Goal: Transaction & Acquisition: Obtain resource

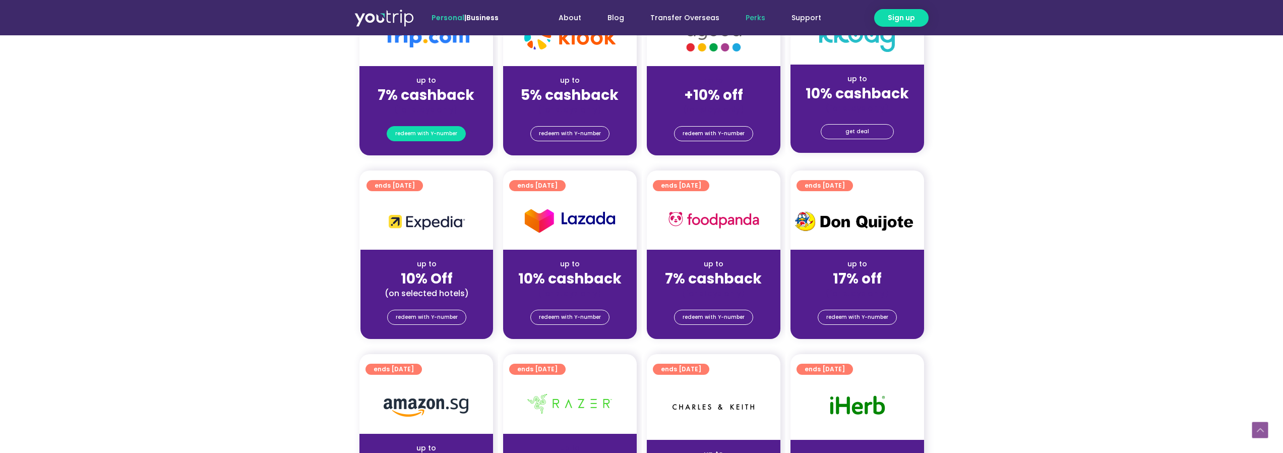
click at [422, 135] on span "redeem with Y-number" at bounding box center [426, 134] width 62 height 14
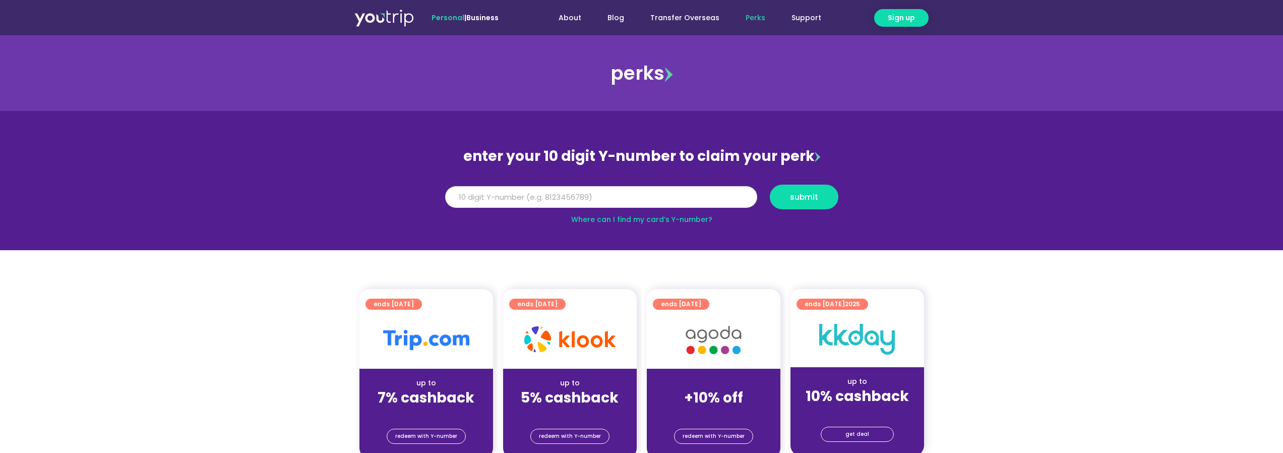
click at [602, 194] on input "Y Number" at bounding box center [601, 197] width 312 height 22
type input "8170133470"
click at [803, 187] on button "submit" at bounding box center [804, 197] width 69 height 25
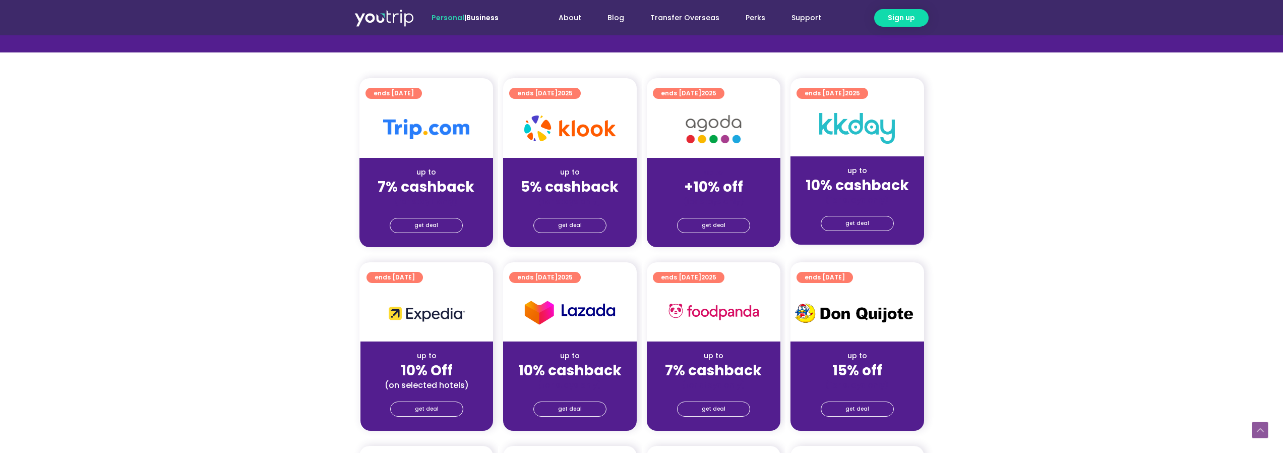
scroll to position [303, 0]
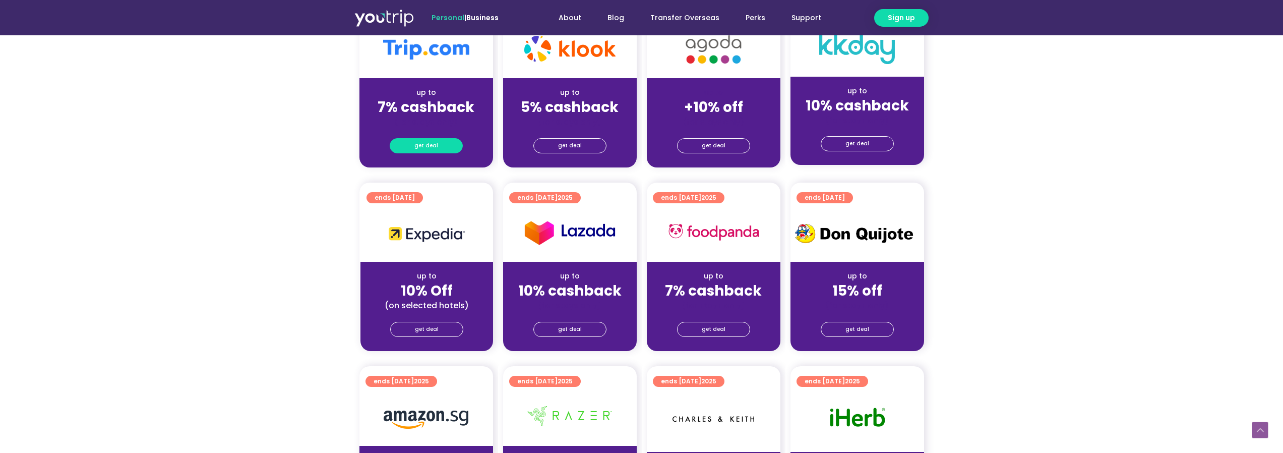
click at [427, 144] on span "get deal" at bounding box center [426, 146] width 24 height 14
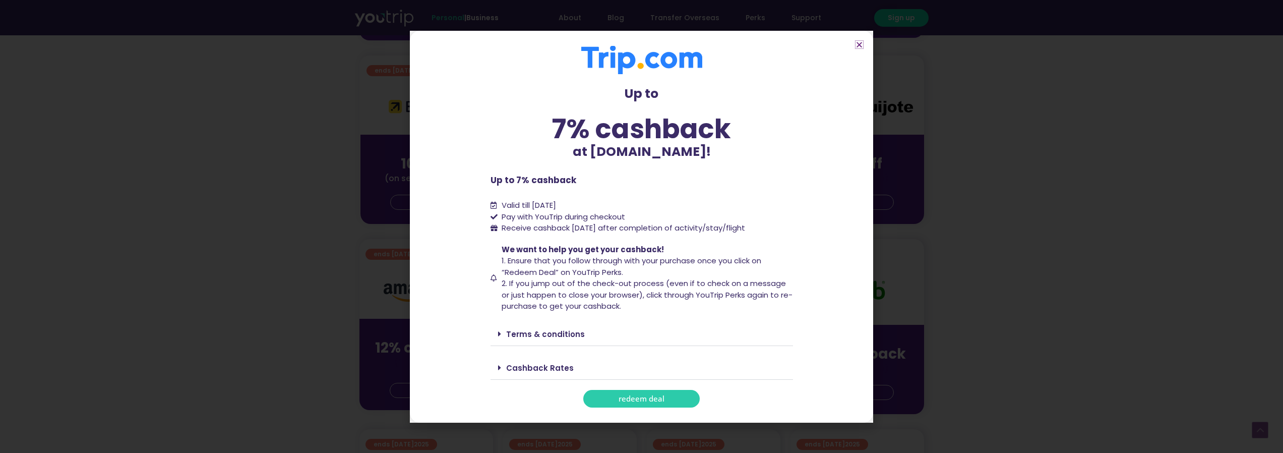
scroll to position [504, 0]
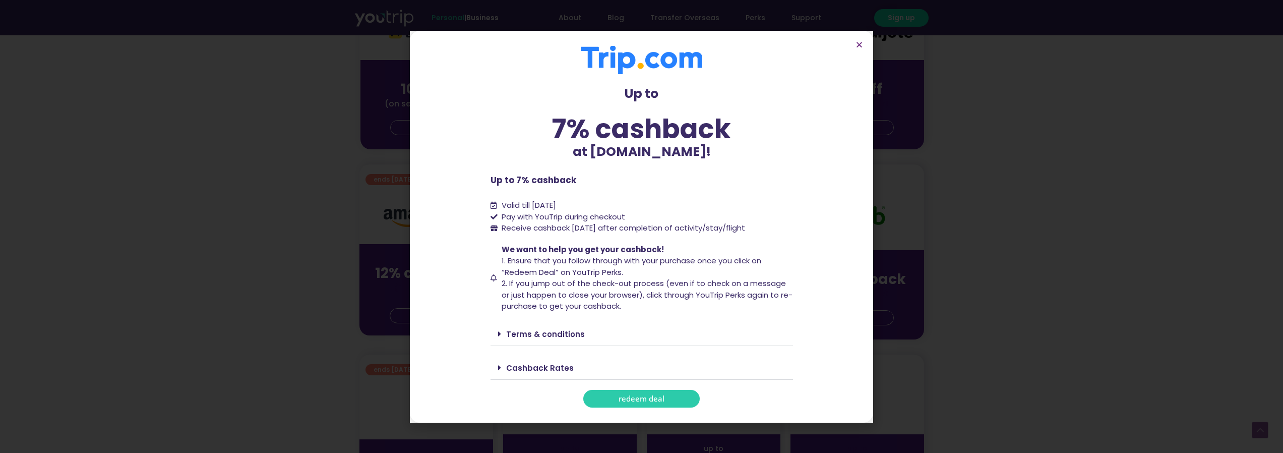
click at [643, 400] on span "redeem deal" at bounding box center [642, 399] width 46 height 8
click at [856, 45] on icon "Close" at bounding box center [860, 45] width 8 height 8
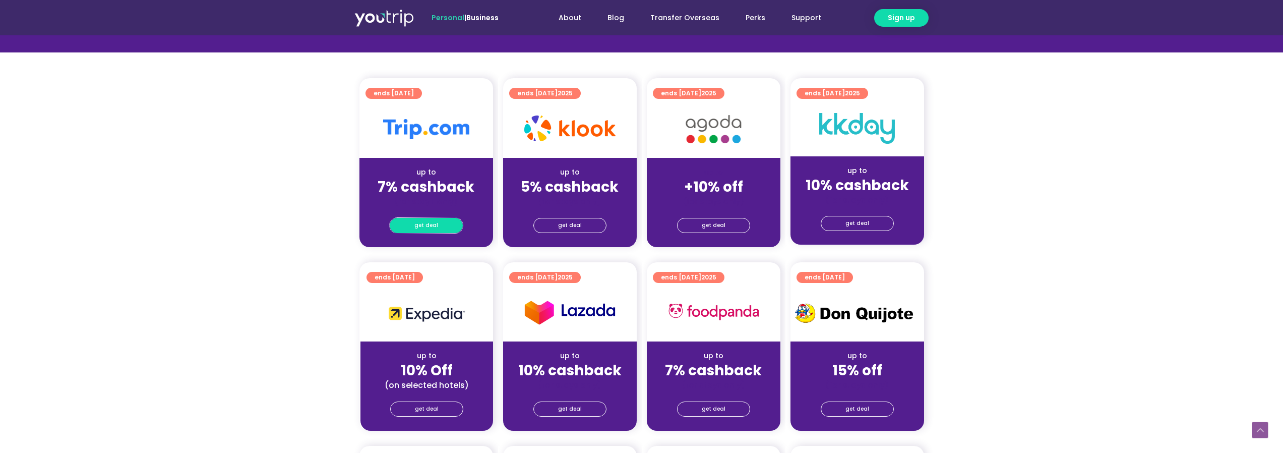
scroll to position [222, 0]
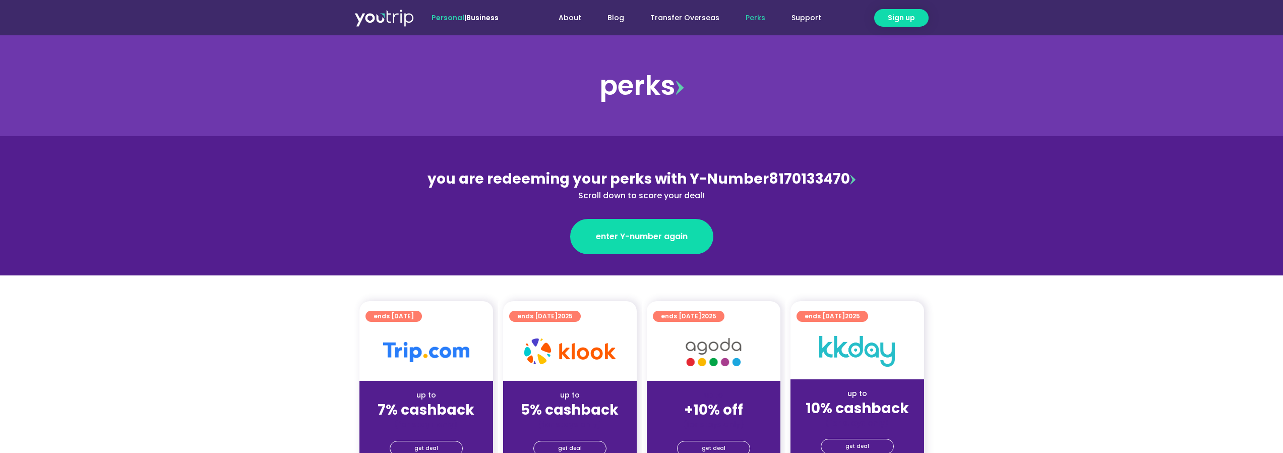
click at [758, 15] on link "Perks" at bounding box center [756, 18] width 46 height 19
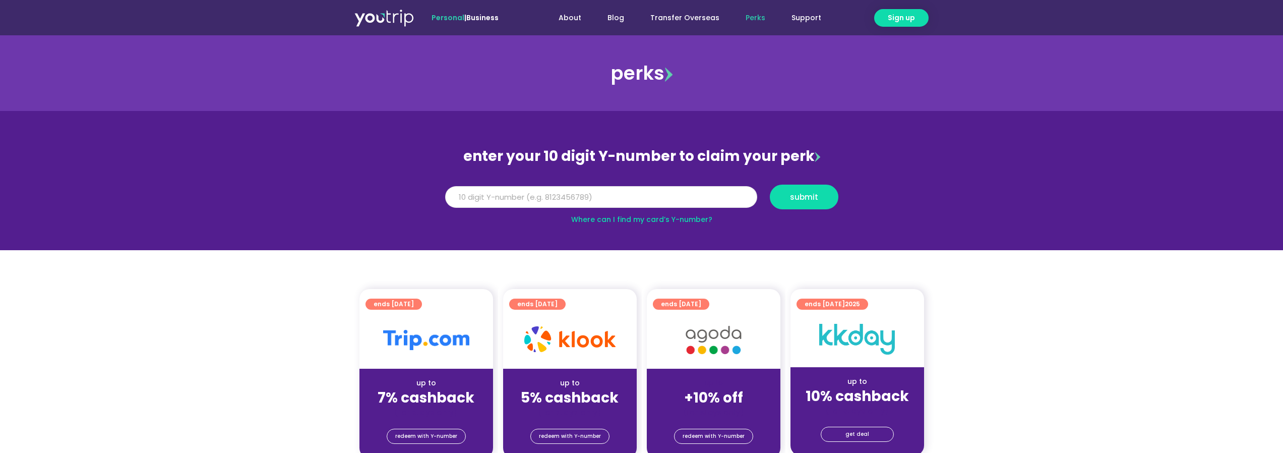
click at [584, 201] on input "Y Number" at bounding box center [601, 197] width 312 height 22
type input "8170133470"
click at [789, 199] on span "submit" at bounding box center [804, 197] width 51 height 8
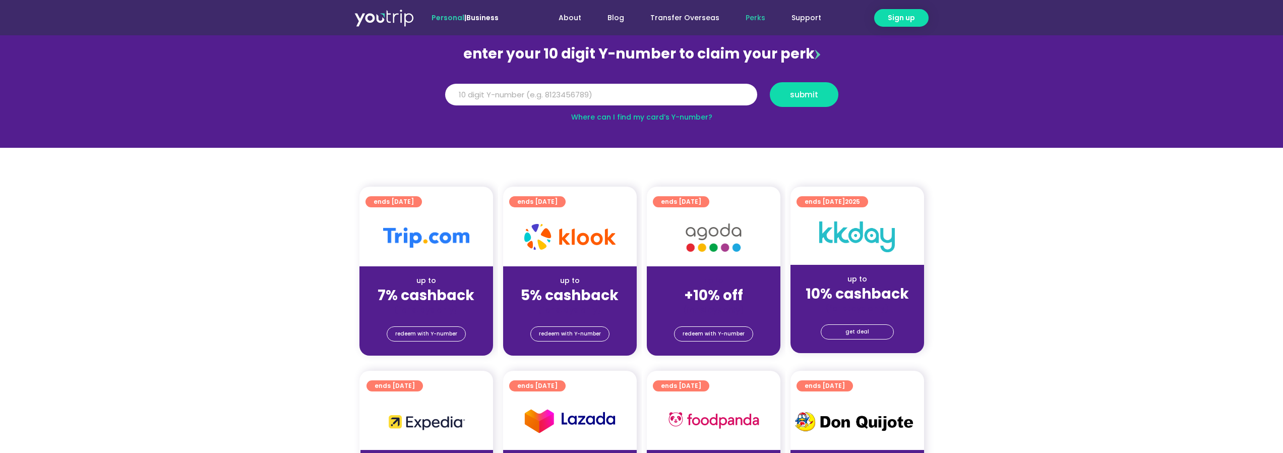
scroll to position [202, 0]
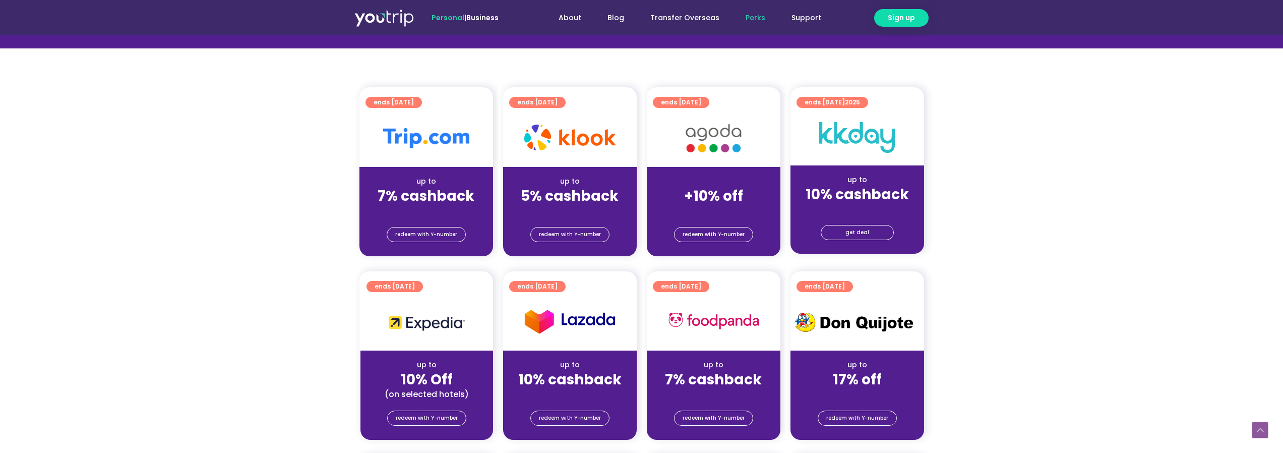
click at [430, 143] on img at bounding box center [426, 138] width 86 height 20
click at [409, 235] on span "redeem with Y-number" at bounding box center [426, 234] width 62 height 14
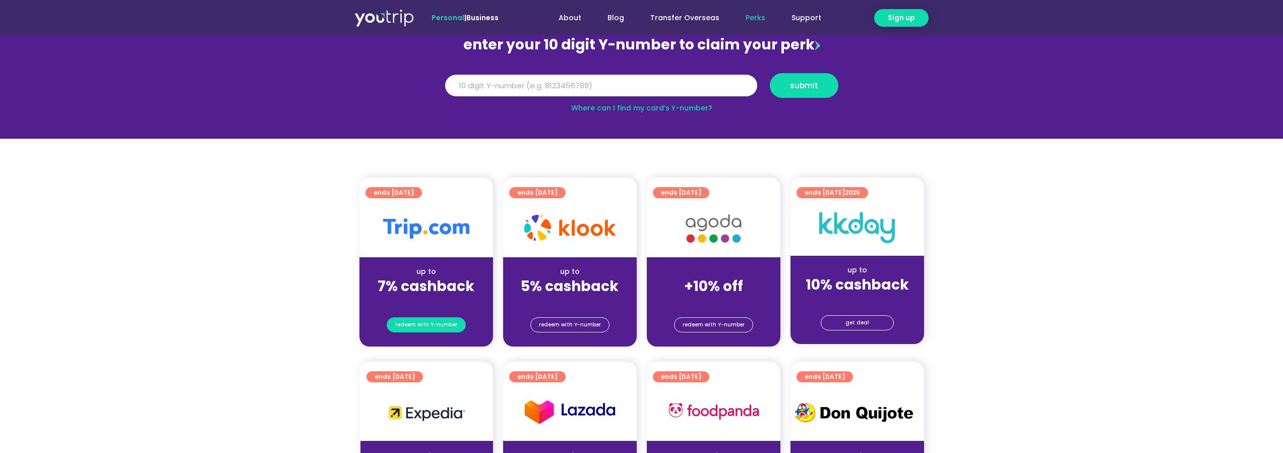
scroll to position [111, 0]
click at [429, 322] on span "redeem with Y-number" at bounding box center [426, 325] width 62 height 14
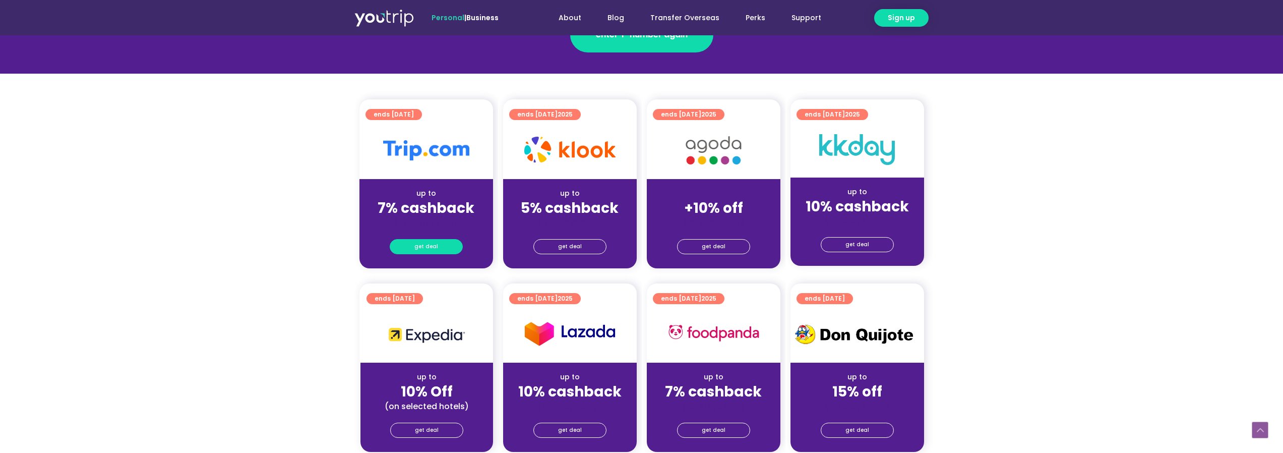
click at [428, 247] on span "get deal" at bounding box center [426, 247] width 24 height 14
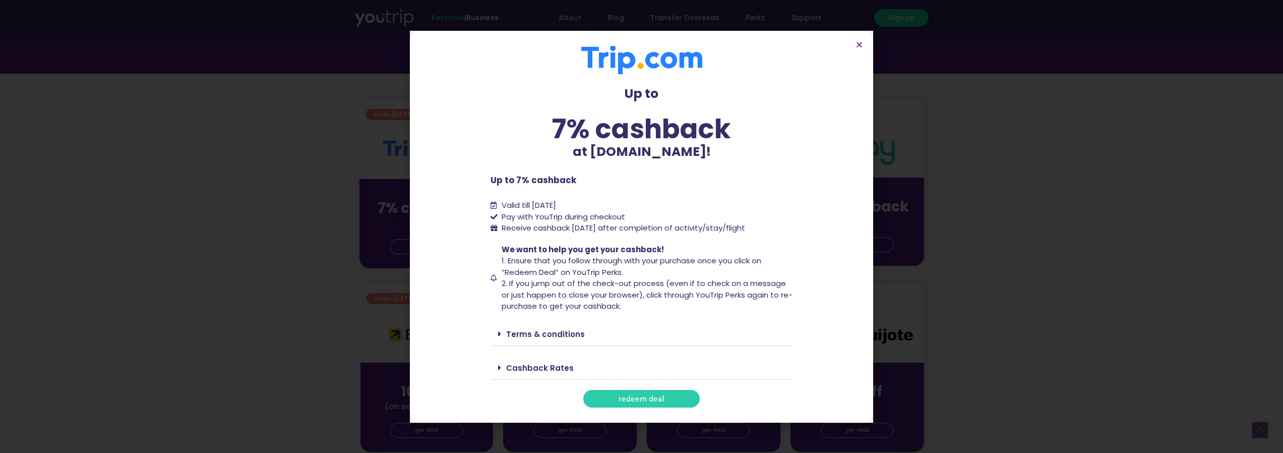
click at [648, 397] on span "redeem deal" at bounding box center [642, 399] width 46 height 8
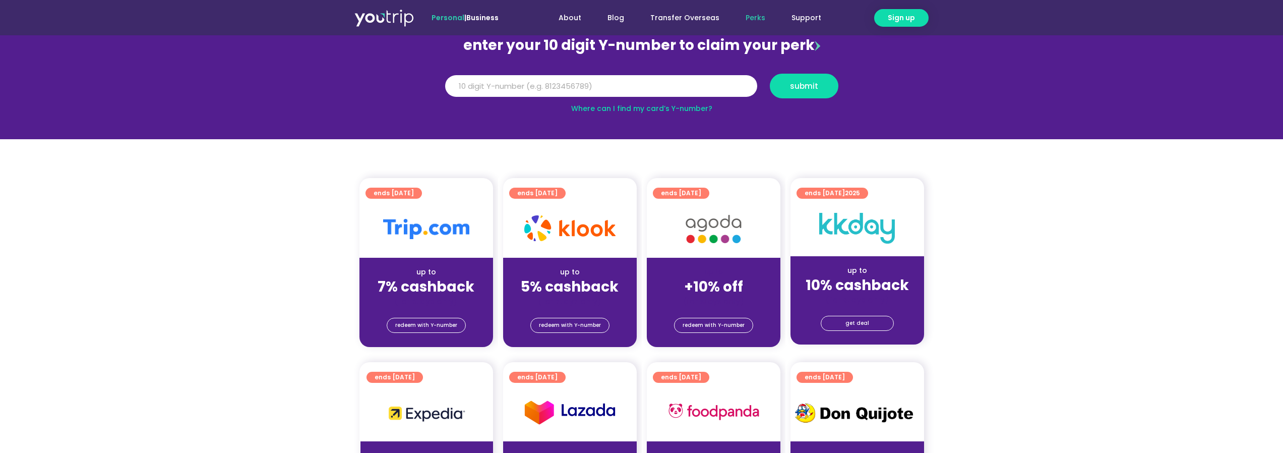
scroll to position [111, 0]
click at [435, 322] on span "redeem with Y-number" at bounding box center [426, 325] width 62 height 14
click at [594, 82] on input "Y Number" at bounding box center [601, 86] width 312 height 22
click at [484, 86] on input "Y Number" at bounding box center [601, 86] width 312 height 22
type input "8170133470"
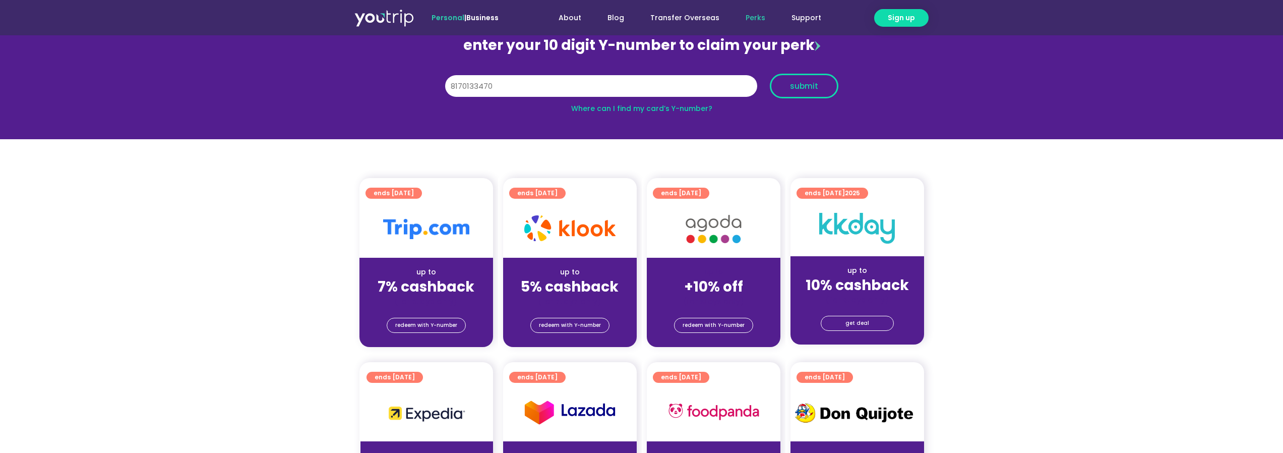
click at [809, 88] on span "submit" at bounding box center [804, 86] width 28 height 8
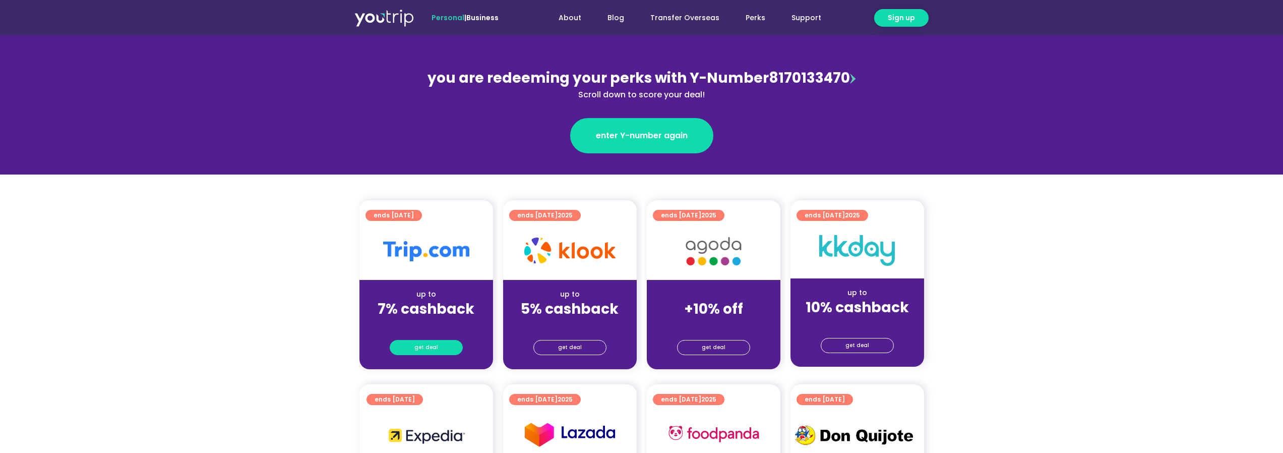
click at [427, 348] on span "get deal" at bounding box center [426, 347] width 24 height 14
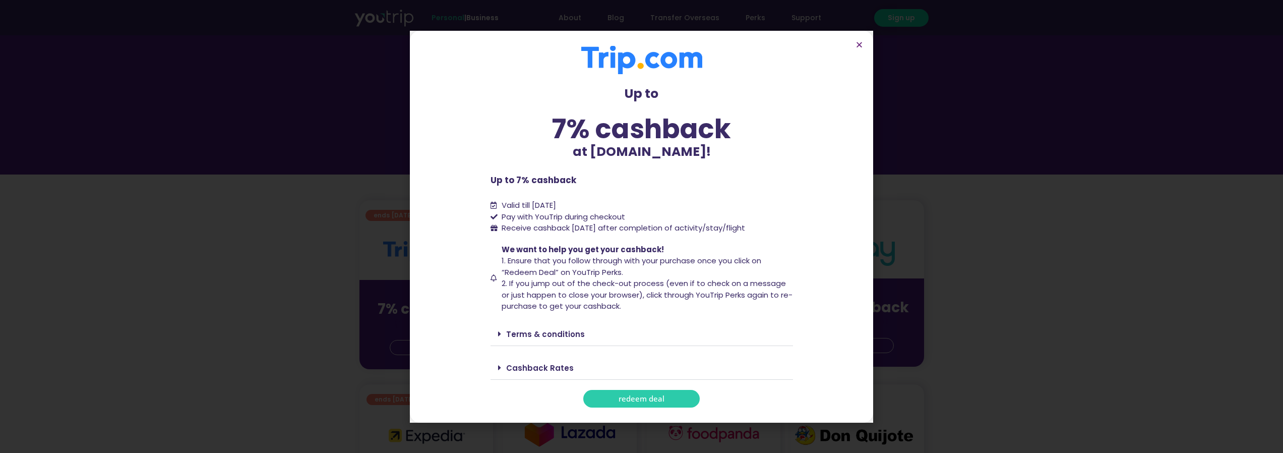
click at [629, 400] on span "redeem deal" at bounding box center [642, 399] width 46 height 8
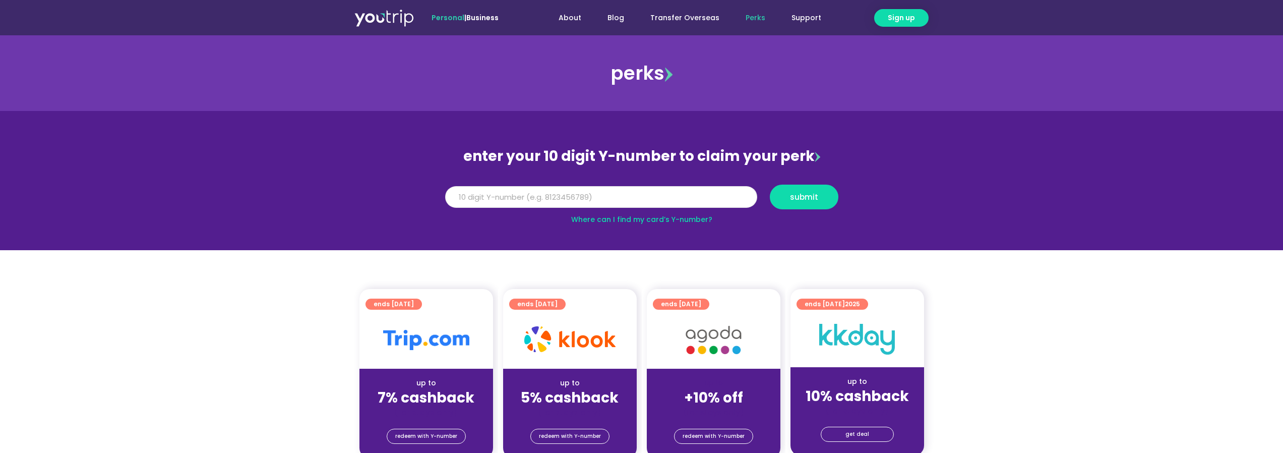
click at [499, 201] on input "Y Number" at bounding box center [601, 197] width 312 height 22
type input "8170133470"
click at [783, 202] on button "submit" at bounding box center [804, 197] width 69 height 25
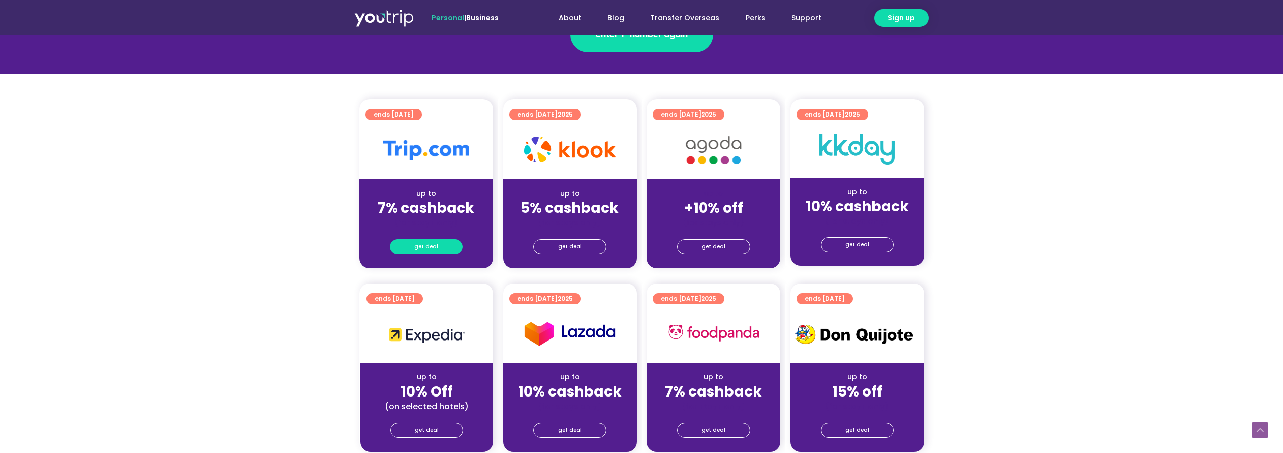
click at [425, 246] on span "get deal" at bounding box center [426, 247] width 24 height 14
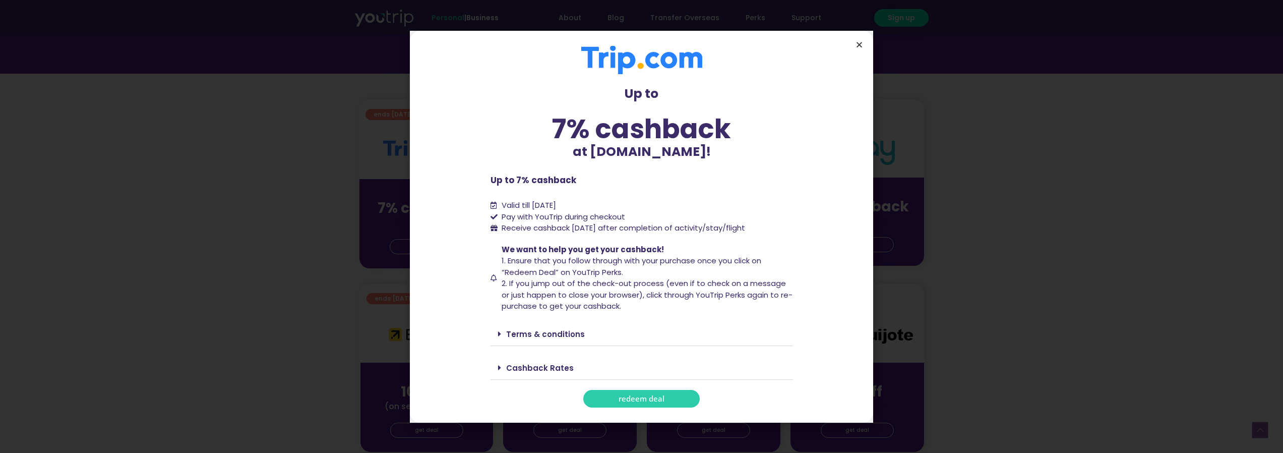
click at [861, 43] on icon "Close" at bounding box center [860, 45] width 8 height 8
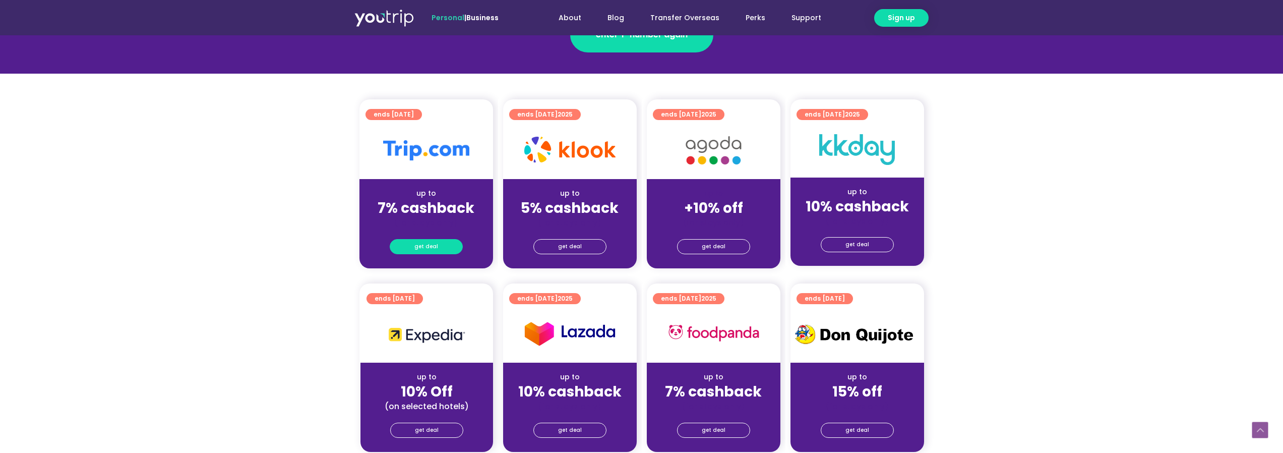
click at [414, 244] on link "get deal" at bounding box center [426, 246] width 73 height 15
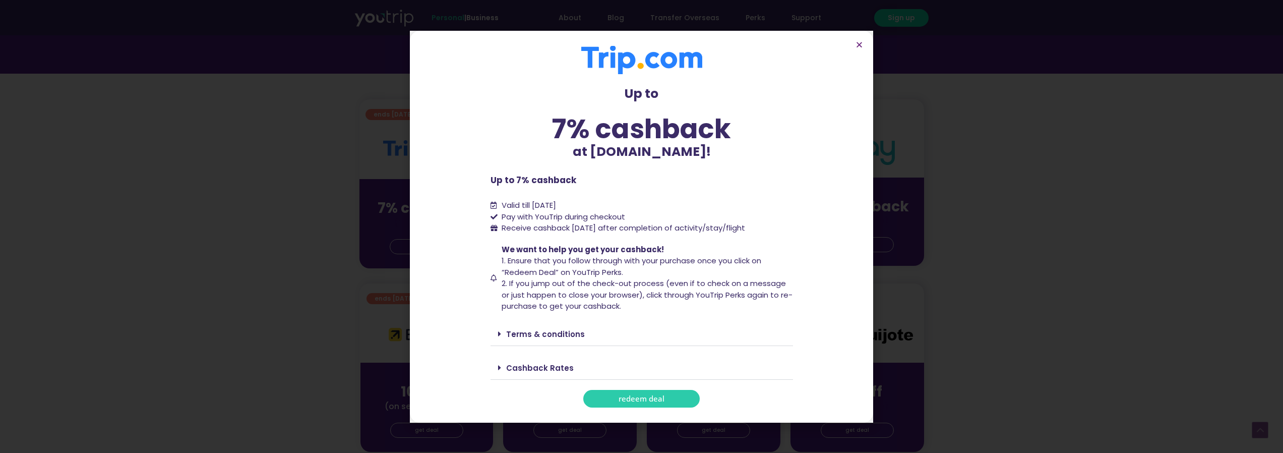
click at [644, 400] on span "redeem deal" at bounding box center [642, 399] width 46 height 8
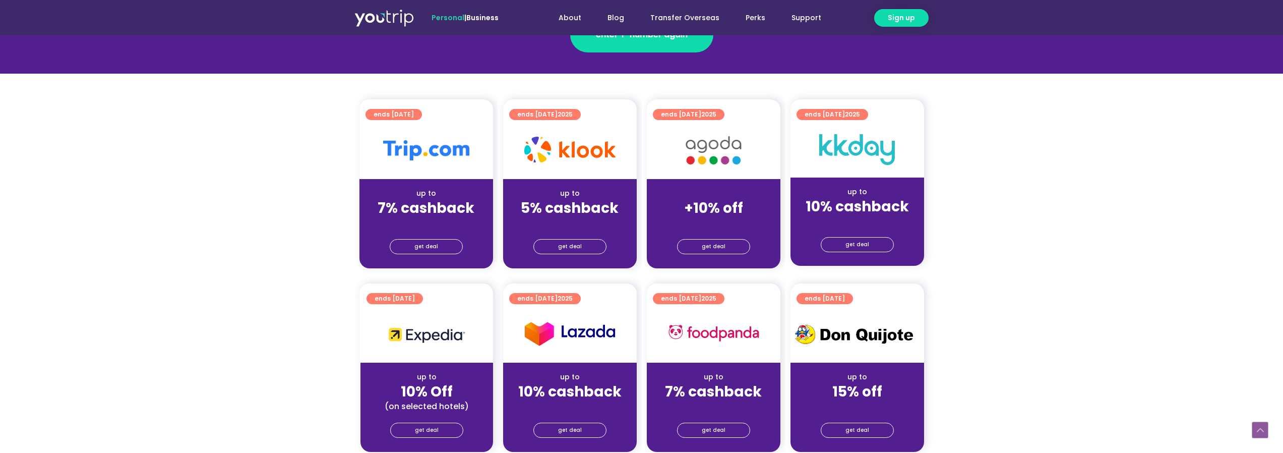
scroll to position [101, 0]
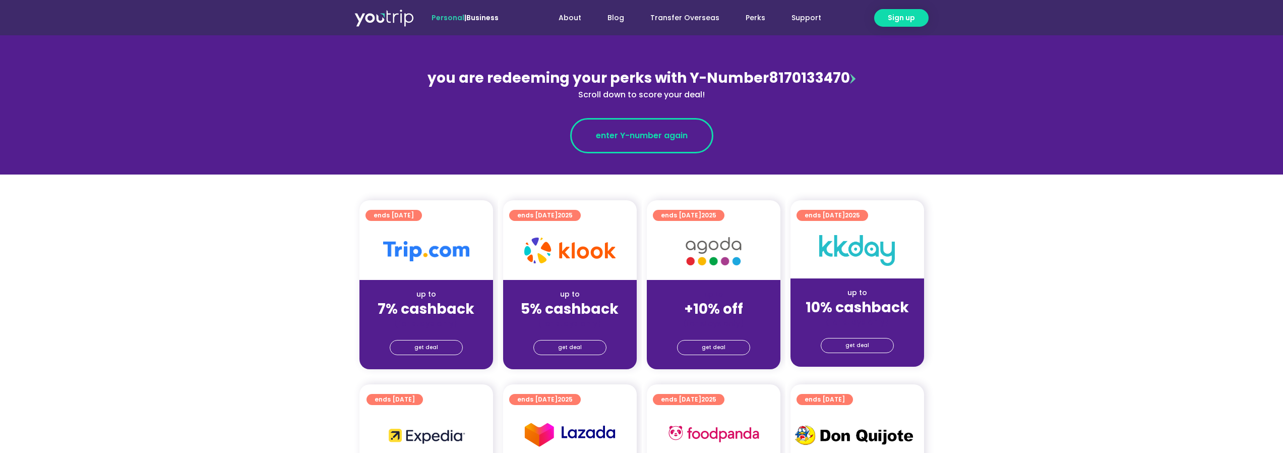
click at [644, 133] on span "enter Y-number again" at bounding box center [642, 136] width 92 height 12
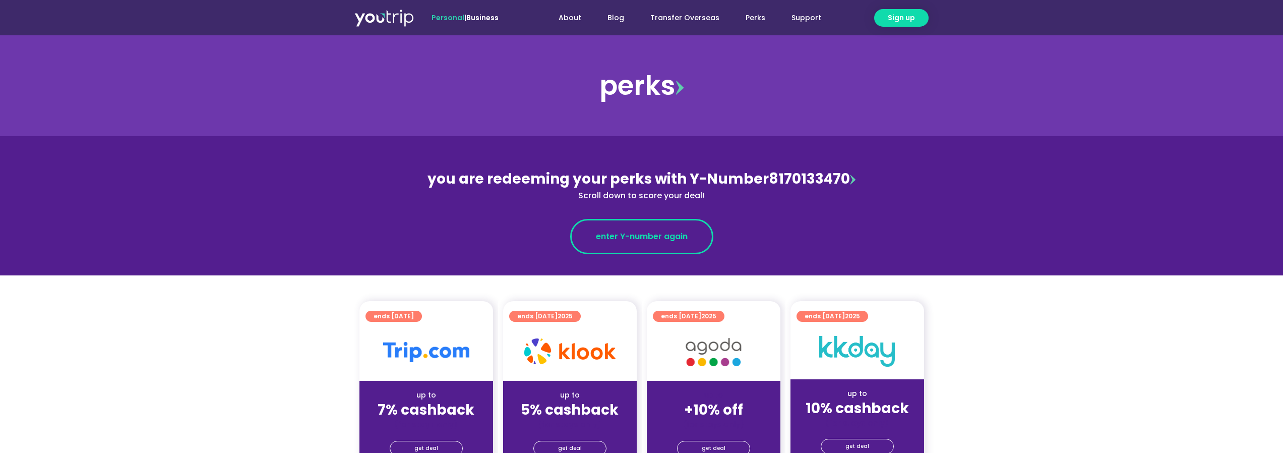
click at [618, 240] on span "enter Y-number again" at bounding box center [642, 236] width 92 height 12
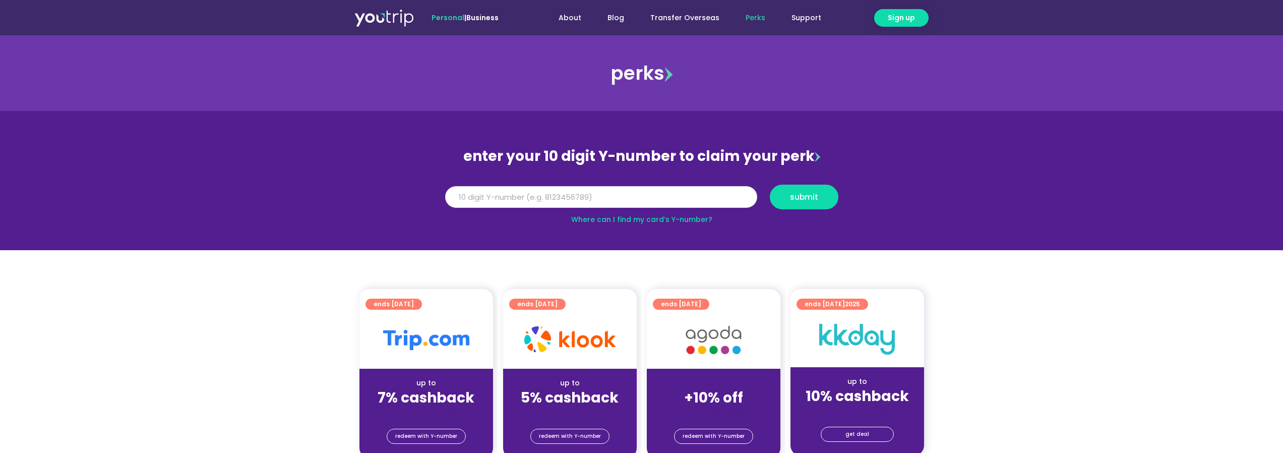
click at [624, 187] on input "Y Number" at bounding box center [601, 197] width 312 height 22
type input "8170133470"
click at [791, 196] on span "submit" at bounding box center [804, 197] width 28 height 8
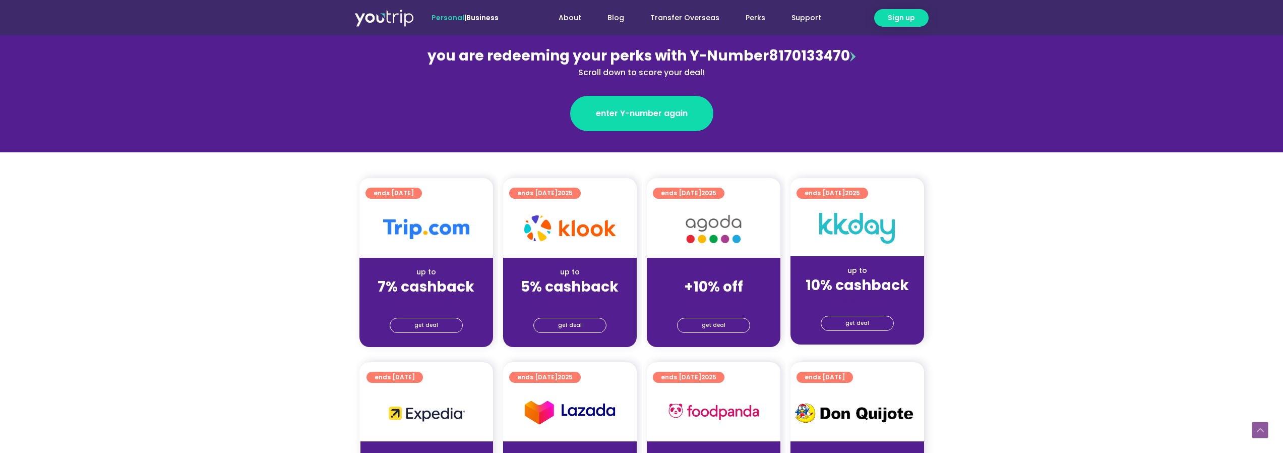
scroll to position [202, 0]
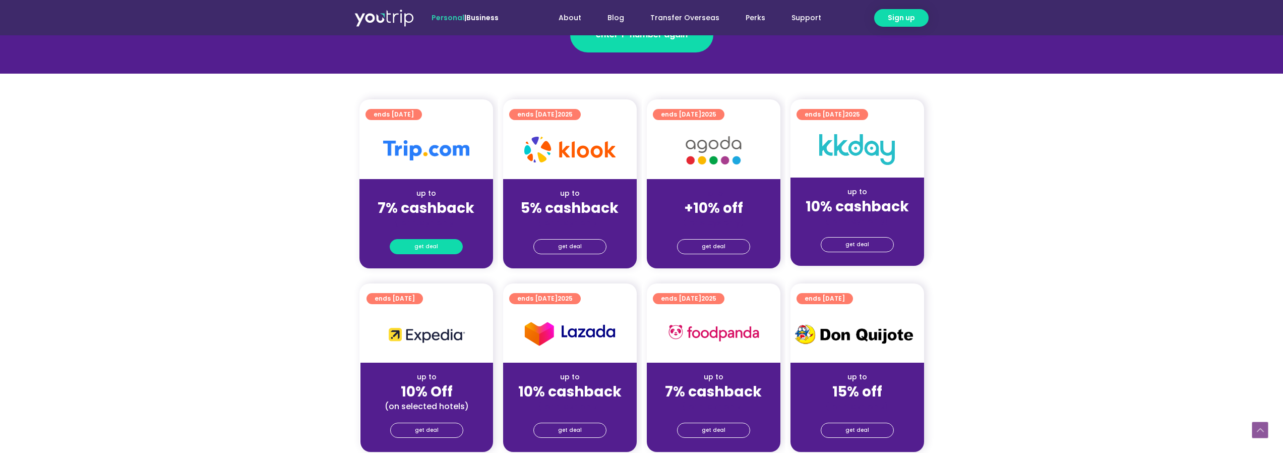
click at [421, 243] on span "get deal" at bounding box center [426, 247] width 24 height 14
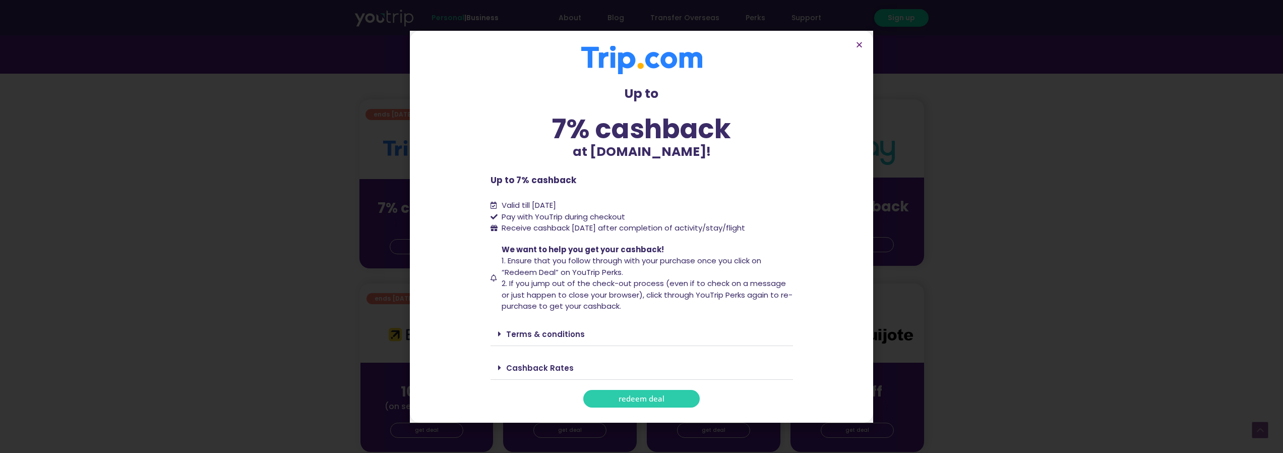
click at [619, 396] on span "redeem deal" at bounding box center [642, 399] width 46 height 8
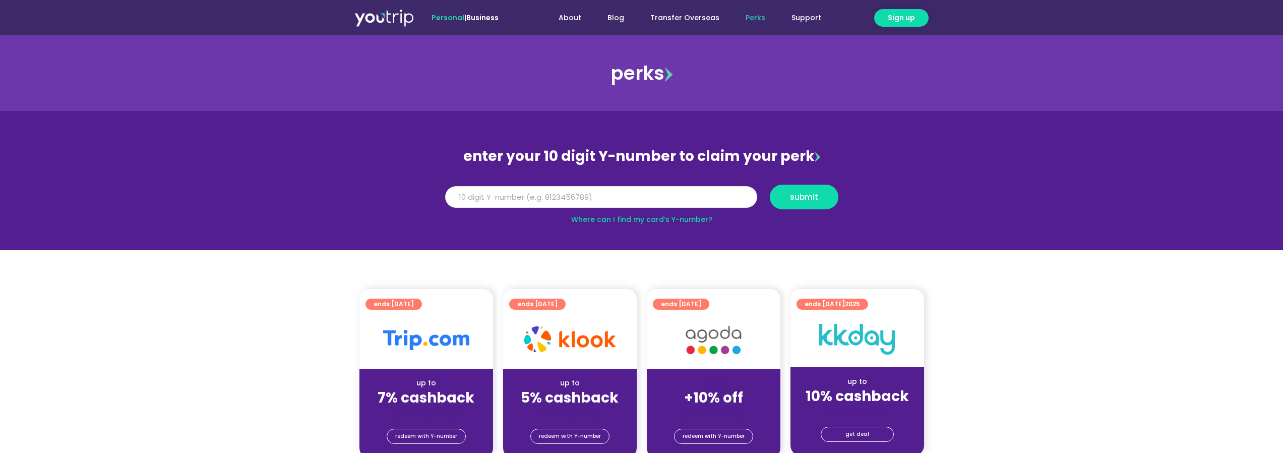
click at [565, 197] on input "Y Number" at bounding box center [601, 197] width 312 height 22
click at [550, 201] on input "Y Number" at bounding box center [601, 197] width 312 height 22
type input "8170133470"
click at [814, 189] on button "submit" at bounding box center [804, 197] width 69 height 25
click at [582, 196] on input "Y Number" at bounding box center [601, 197] width 312 height 22
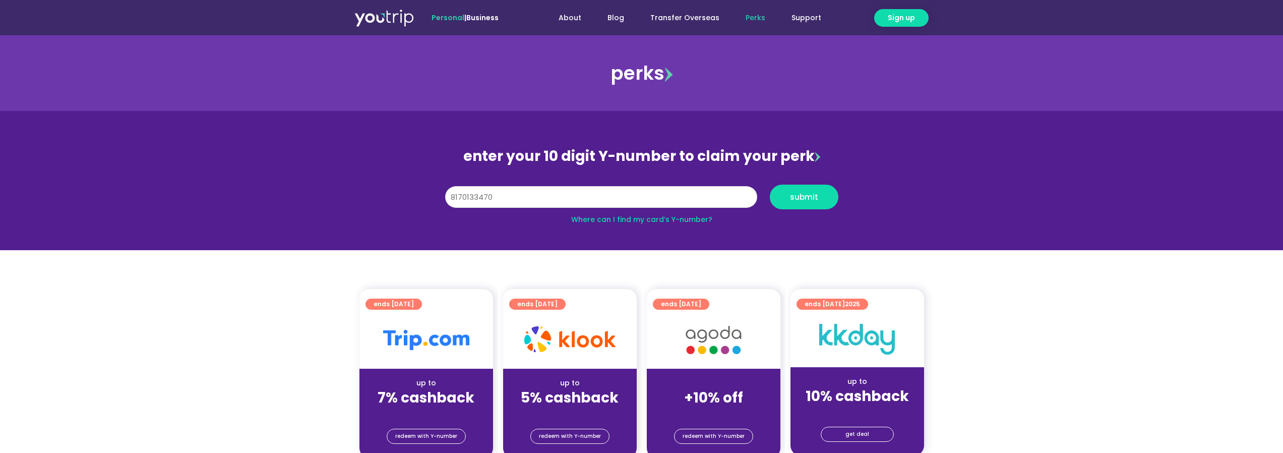
type input "8170133470"
click at [805, 202] on button "submit" at bounding box center [804, 197] width 69 height 25
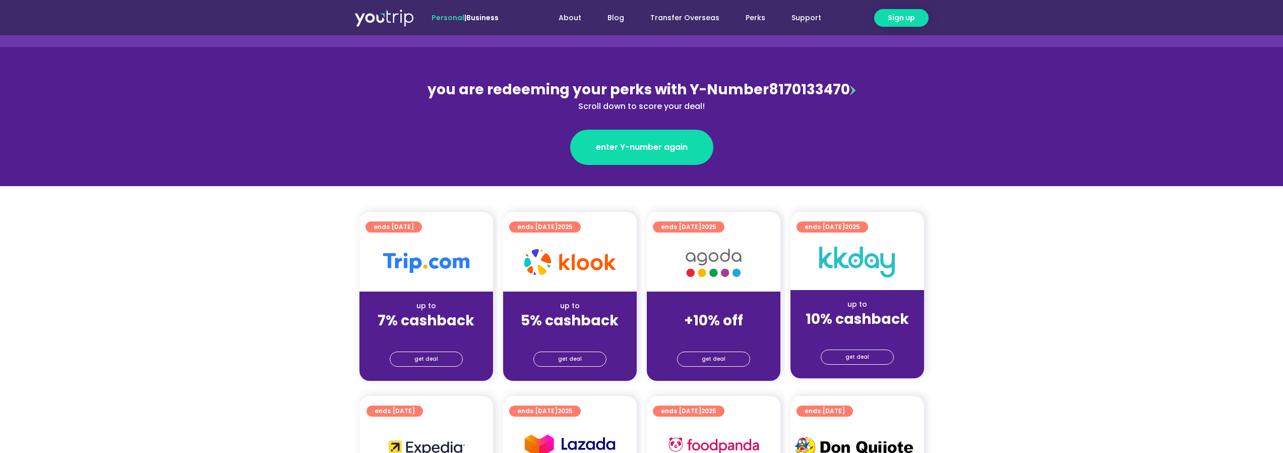
scroll to position [202, 0]
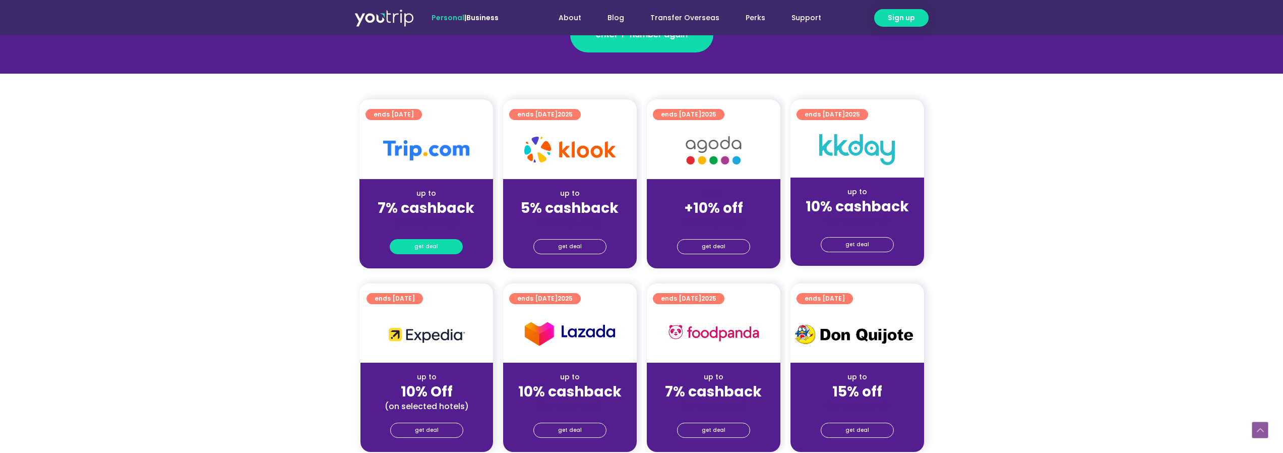
click at [415, 248] on link "get deal" at bounding box center [426, 246] width 73 height 15
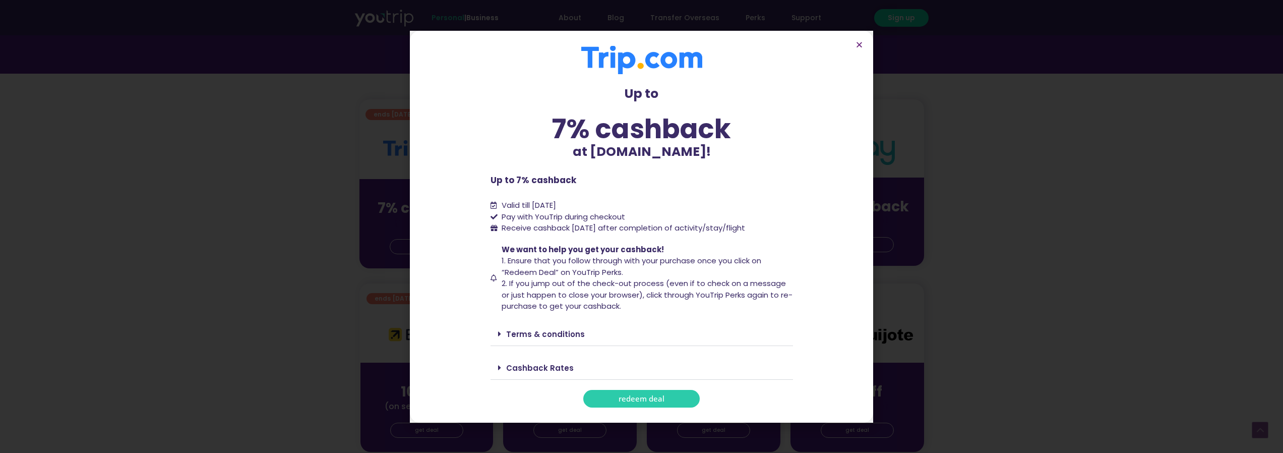
click at [636, 398] on span "redeem deal" at bounding box center [642, 399] width 46 height 8
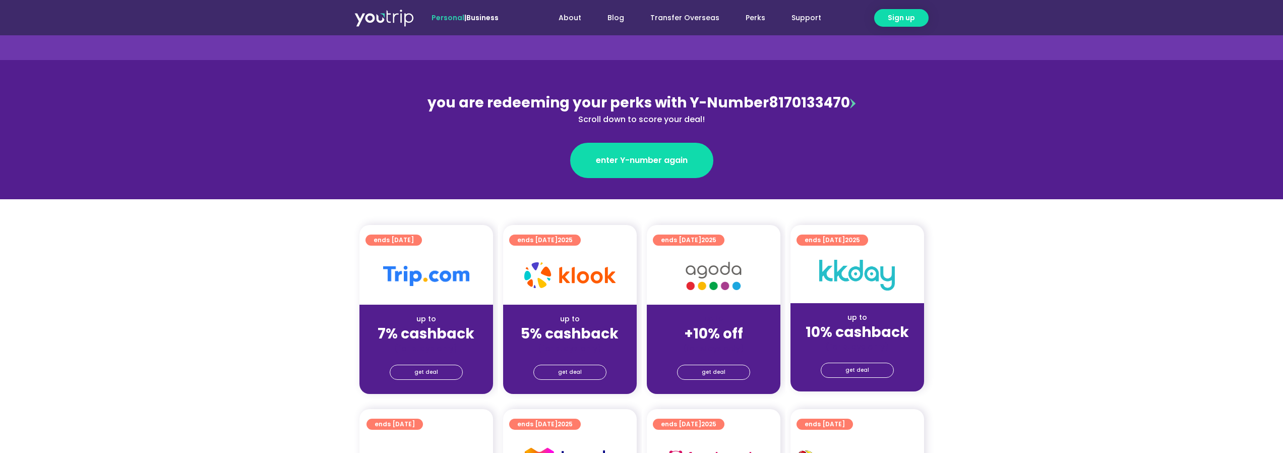
scroll to position [101, 0]
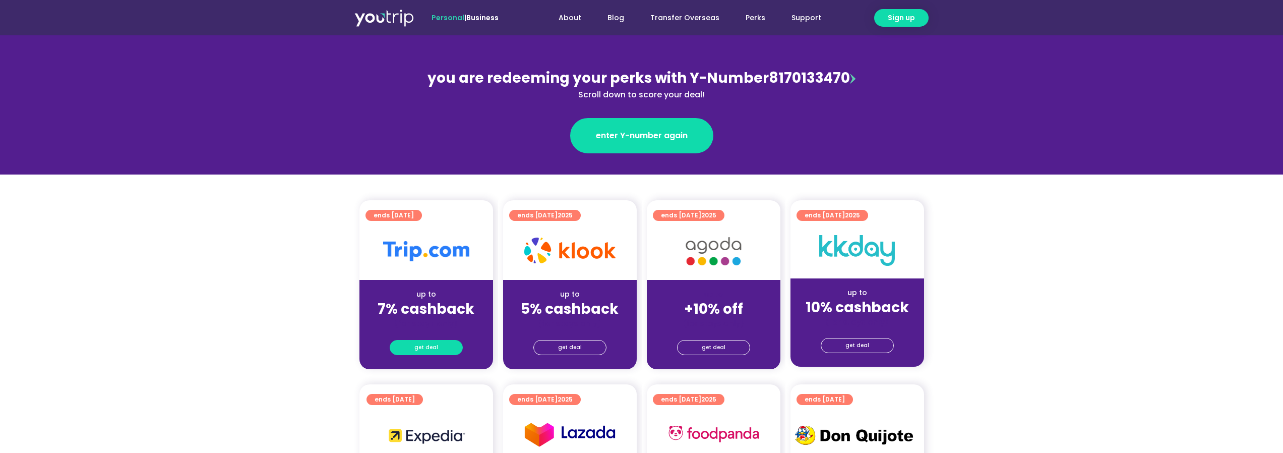
click at [427, 349] on span "get deal" at bounding box center [426, 347] width 24 height 14
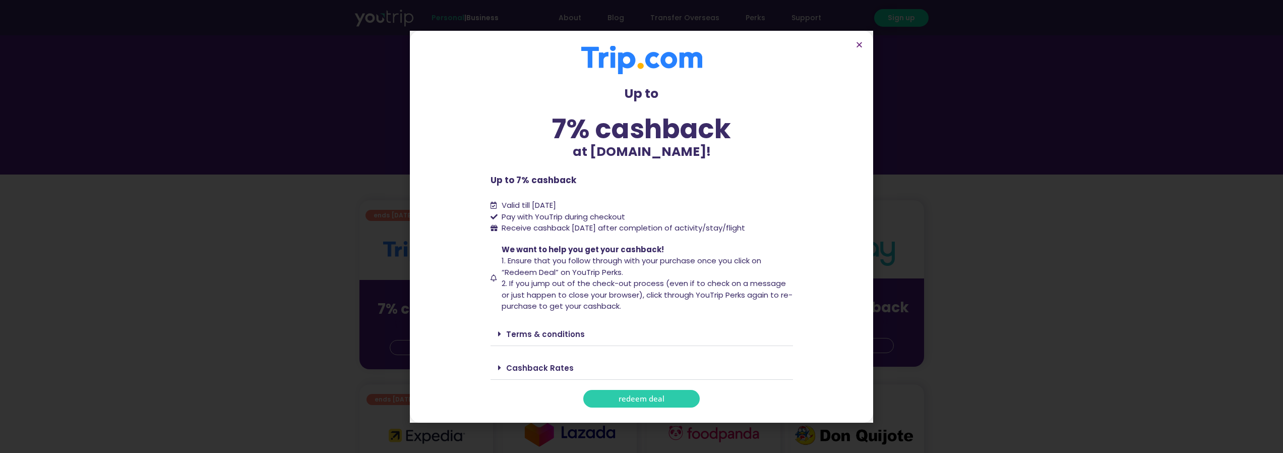
click at [661, 398] on span "redeem deal" at bounding box center [642, 399] width 46 height 8
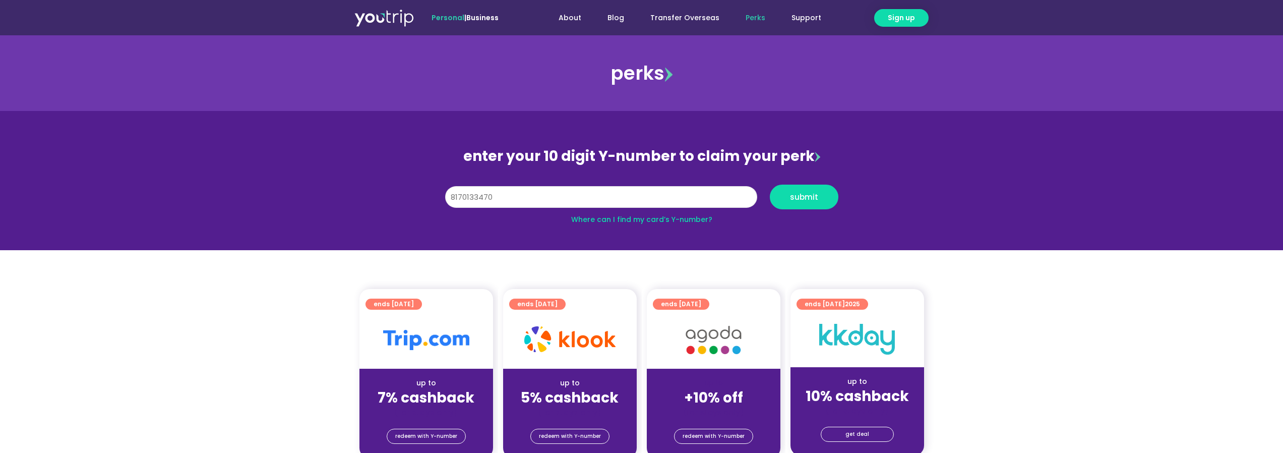
click at [532, 199] on input "8170133470" at bounding box center [601, 197] width 312 height 22
click at [816, 199] on span "submit" at bounding box center [804, 197] width 28 height 8
